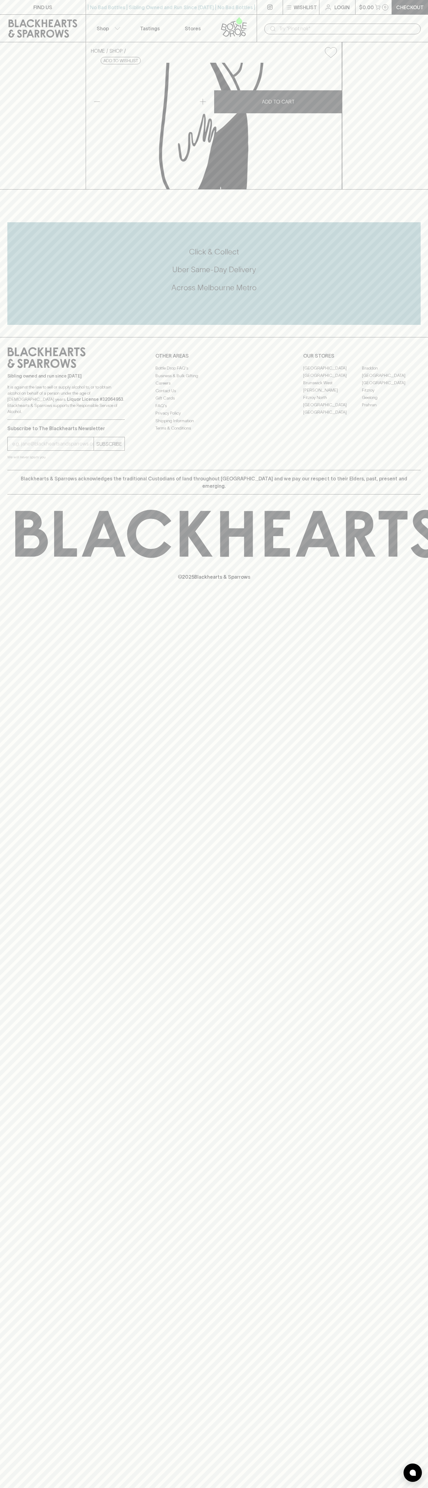
click at [372, 8] on p "$0.00" at bounding box center [366, 7] width 15 height 7
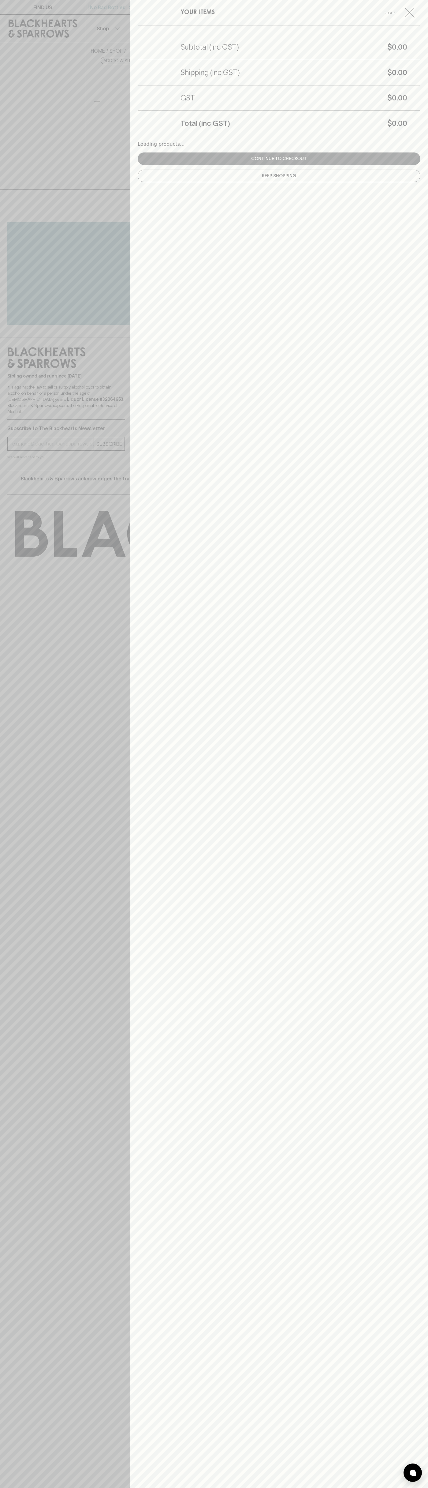
click at [423, 821] on div "YOUR ITEMS Close Subtotal (inc GST) $0.00 Shipping (inc GST) $0.00 GST $0.00 To…" at bounding box center [279, 744] width 298 height 1488
click at [3, 1488] on html "FIND US | No Bad Bottles | Sibling Owned and Run Since 2006 | No Bad Bottles | …" at bounding box center [214, 744] width 428 height 1488
click at [23, 763] on div at bounding box center [214, 744] width 428 height 1488
